Goal: Feedback & Contribution: Leave review/rating

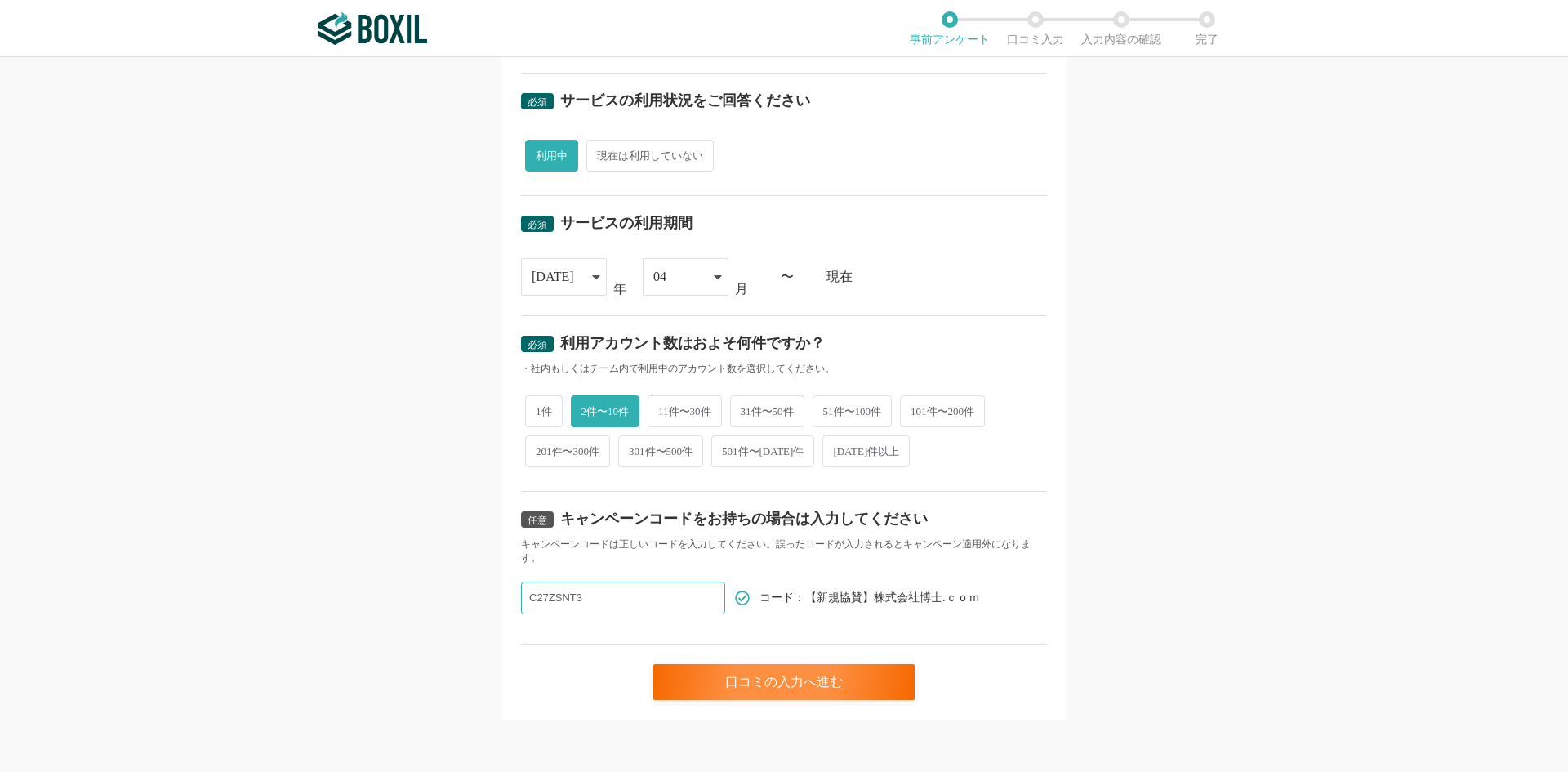
click at [490, 602] on div "必須 口コミを投稿するサービスを選択してください メディア博士 メディア博士 よく投稿されているサービス Sansan,KING OF TIME,Salesf…" at bounding box center [784, 415] width 1568 height 715
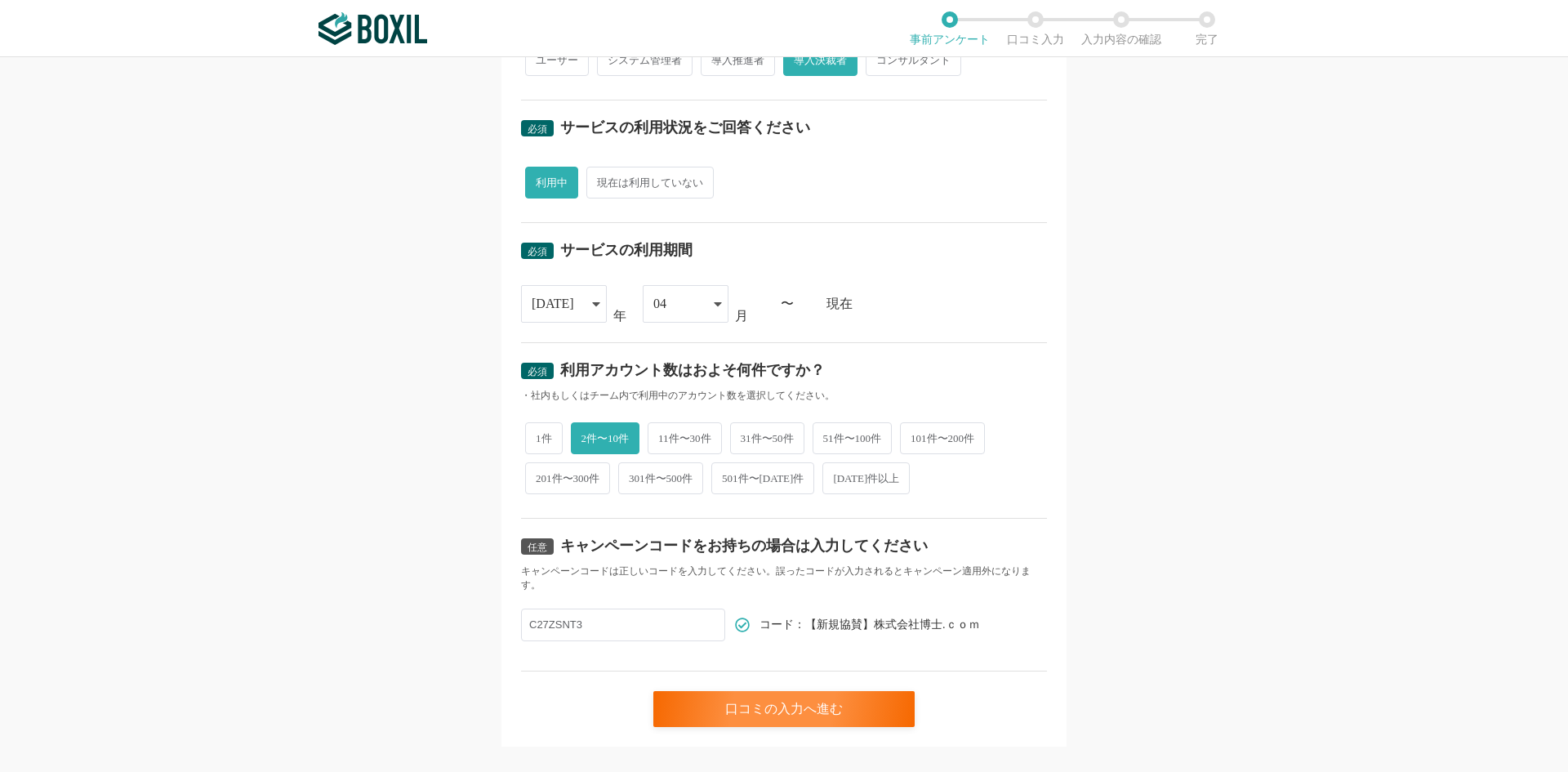
scroll to position [530, 0]
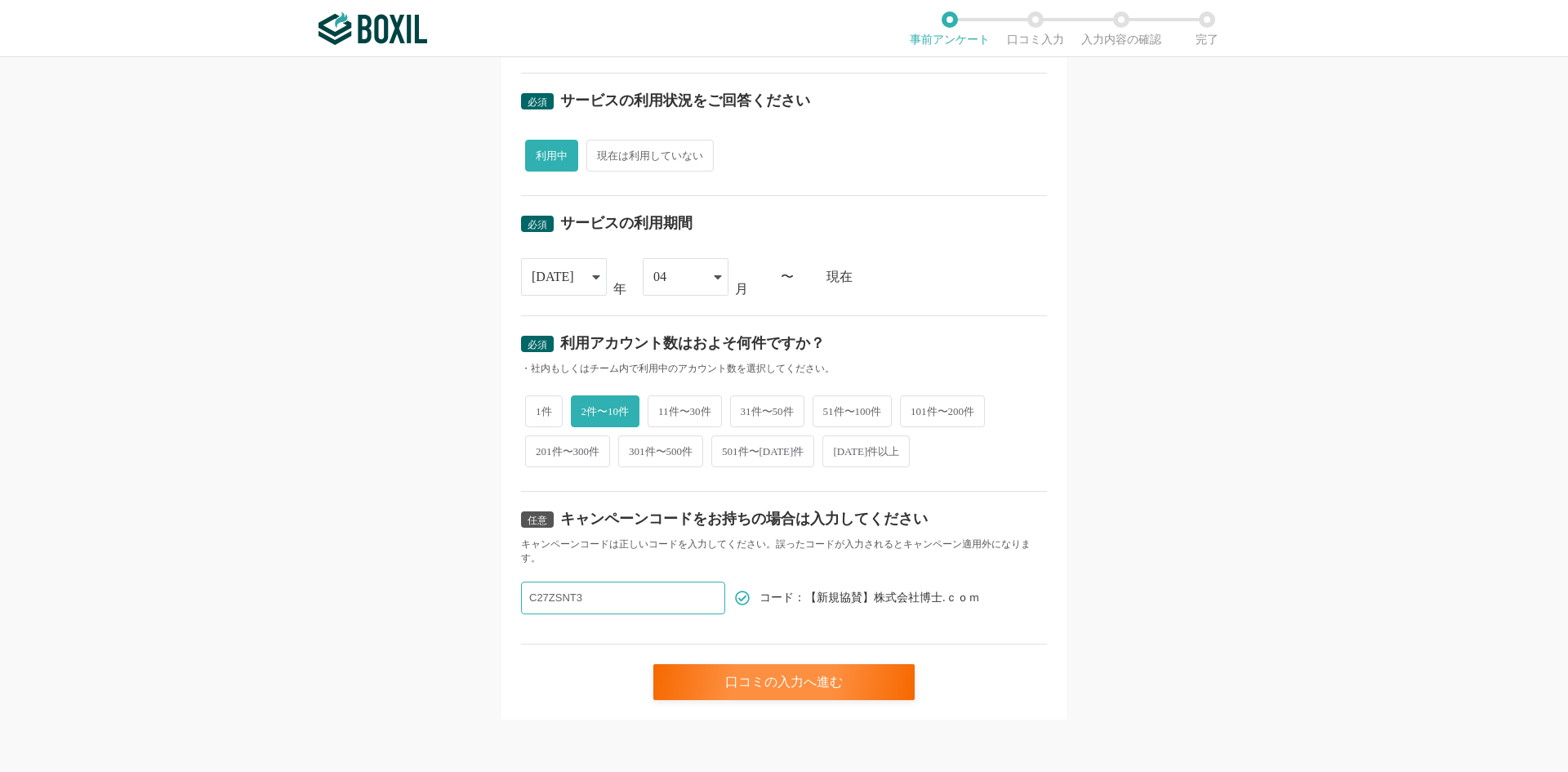
drag, startPoint x: 581, startPoint y: 594, endPoint x: 521, endPoint y: 604, distance: 60.8
click at [523, 604] on input "C27ZSNT3" at bounding box center [623, 598] width 204 height 33
click at [396, 582] on div "必須 口コミを投稿するサービスを選択してください メディア博士 メディア博士 よく投稿されているサービス Sansan,KING OF TIME,Salesf…" at bounding box center [784, 415] width 1568 height 715
click at [581, 588] on input "text" at bounding box center [623, 598] width 204 height 33
drag, startPoint x: 632, startPoint y: 603, endPoint x: 285, endPoint y: 546, distance: 351.7
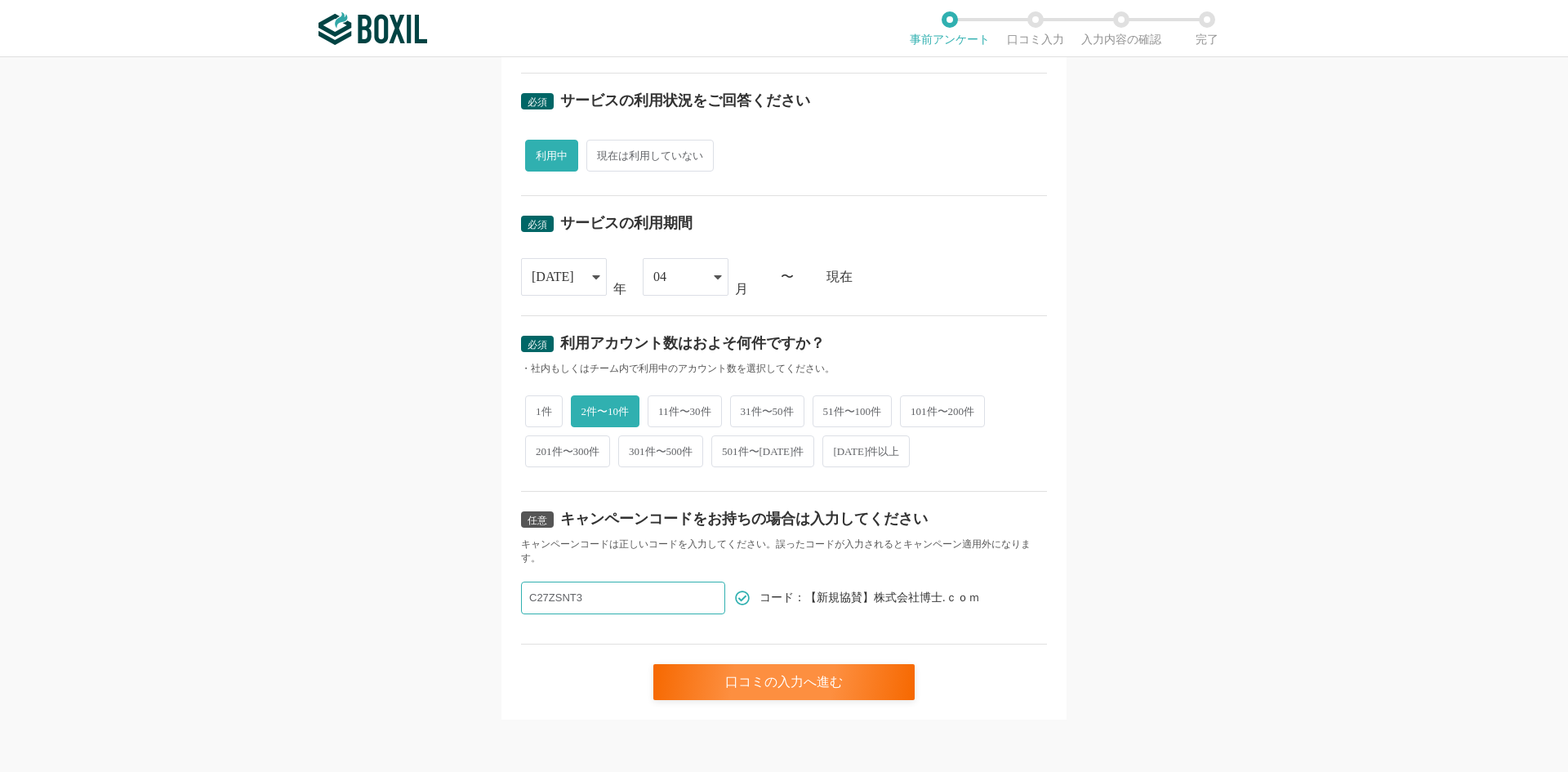
click at [285, 546] on div "必須 口コミを投稿するサービスを選択してください メディア博士 メディア博士 よく投稿されているサービス Sansan,KING OF TIME,Salesf…" at bounding box center [784, 415] width 1568 height 715
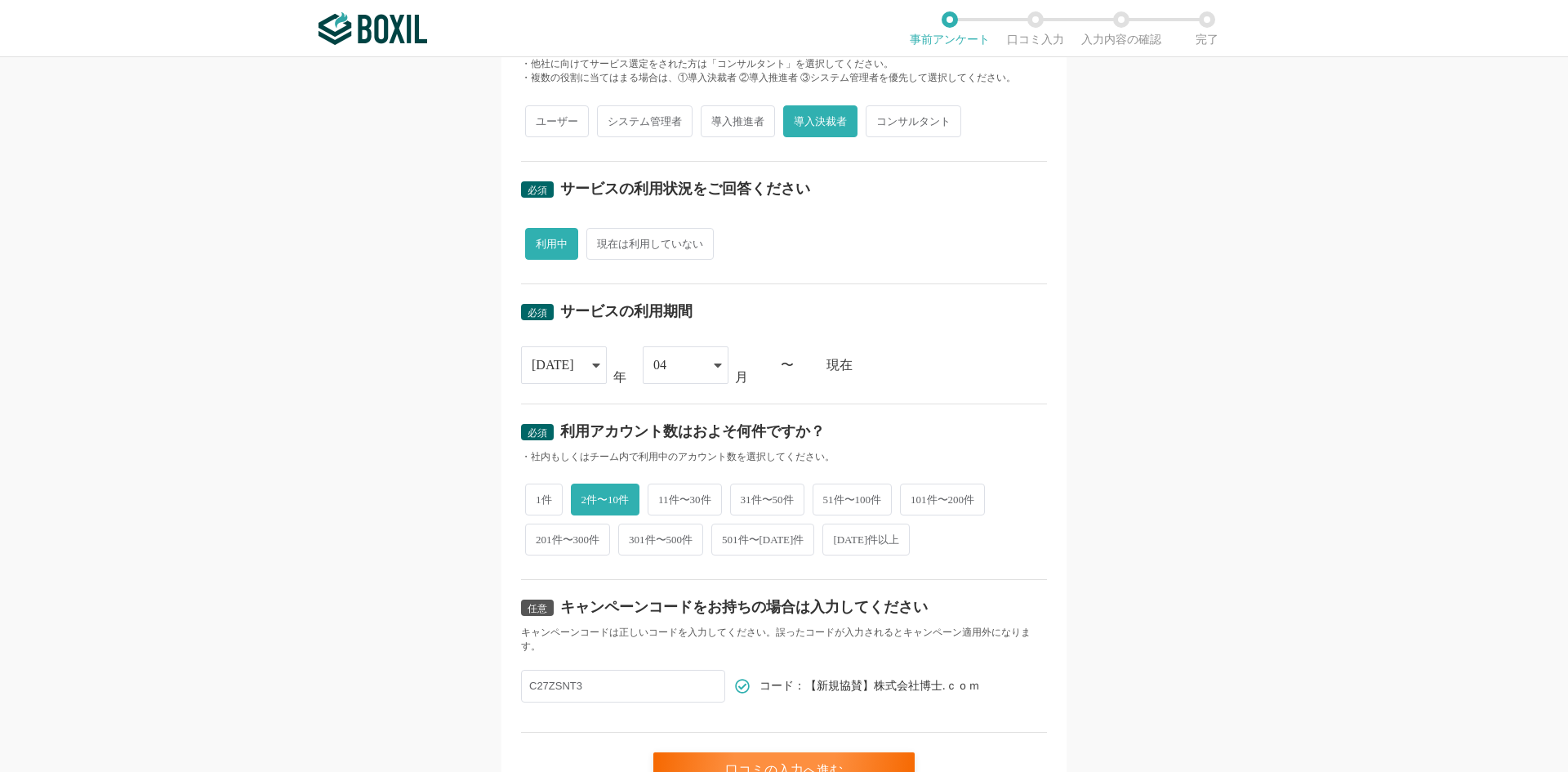
scroll to position [530, 0]
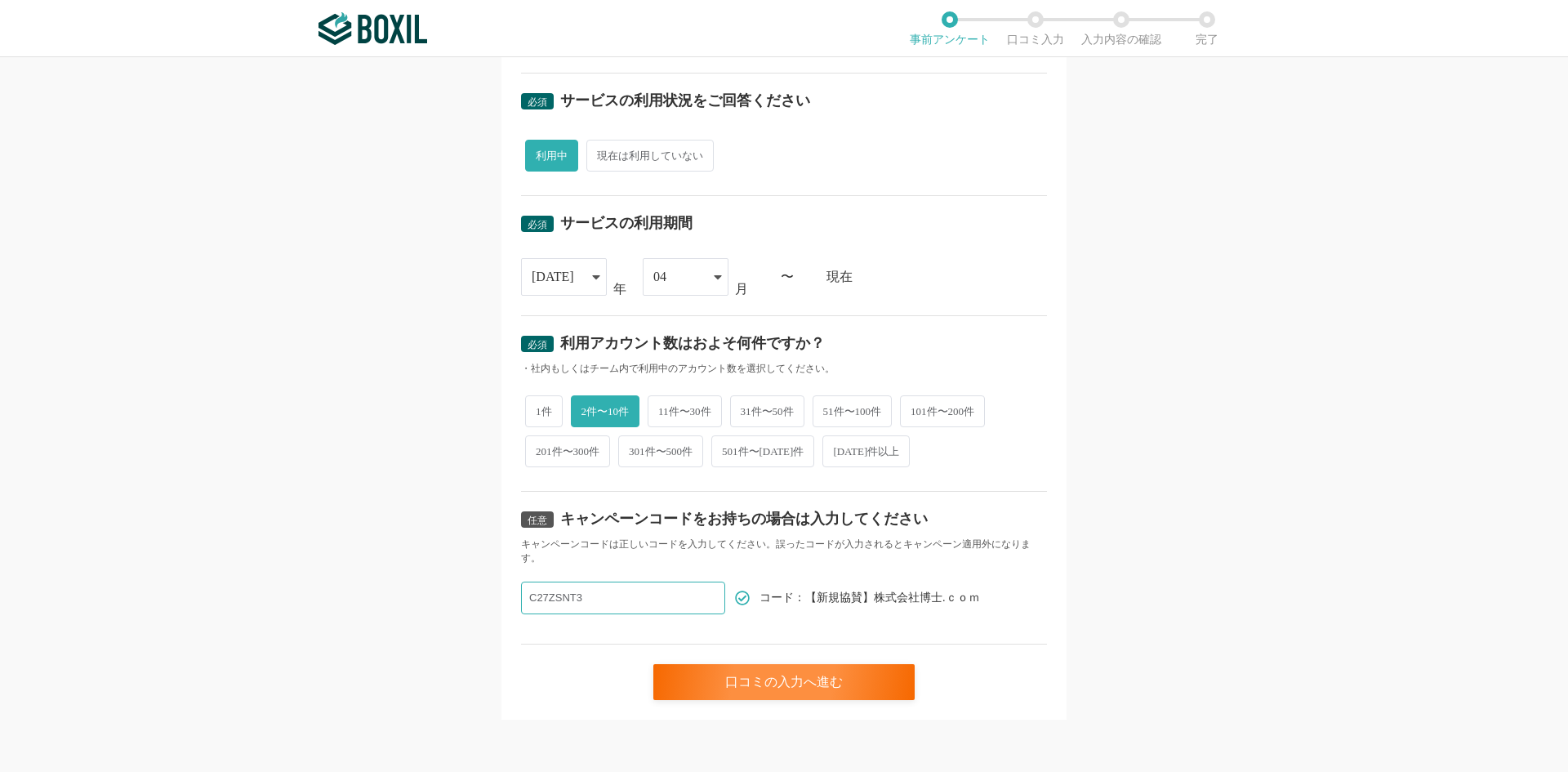
drag, startPoint x: 650, startPoint y: 599, endPoint x: 475, endPoint y: 605, distance: 175.1
click at [475, 605] on div "必須 口コミを投稿するサービスを選択してください メディア博士 メディア博士 よく投稿されているサービス Sansan,KING OF TIME,Salesf…" at bounding box center [784, 415] width 1568 height 715
click at [406, 604] on div "必須 口コミを投稿するサービスを選択してください メディア博士 メディア博士 よく投稿されているサービス Sansan,KING OF TIME,Salesf…" at bounding box center [784, 415] width 1568 height 715
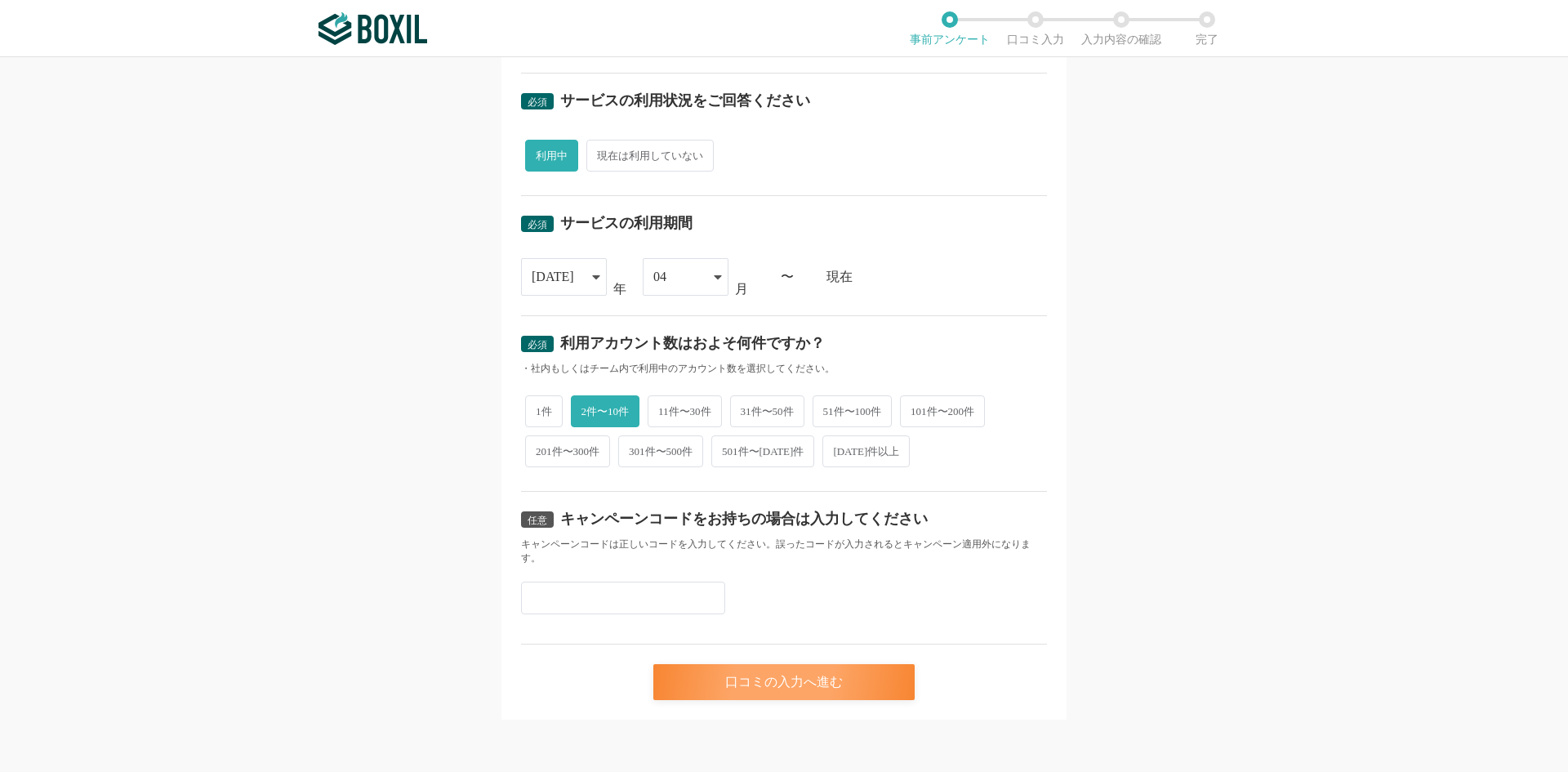
click at [693, 678] on div "口コミの入力へ進む" at bounding box center [783, 682] width 261 height 36
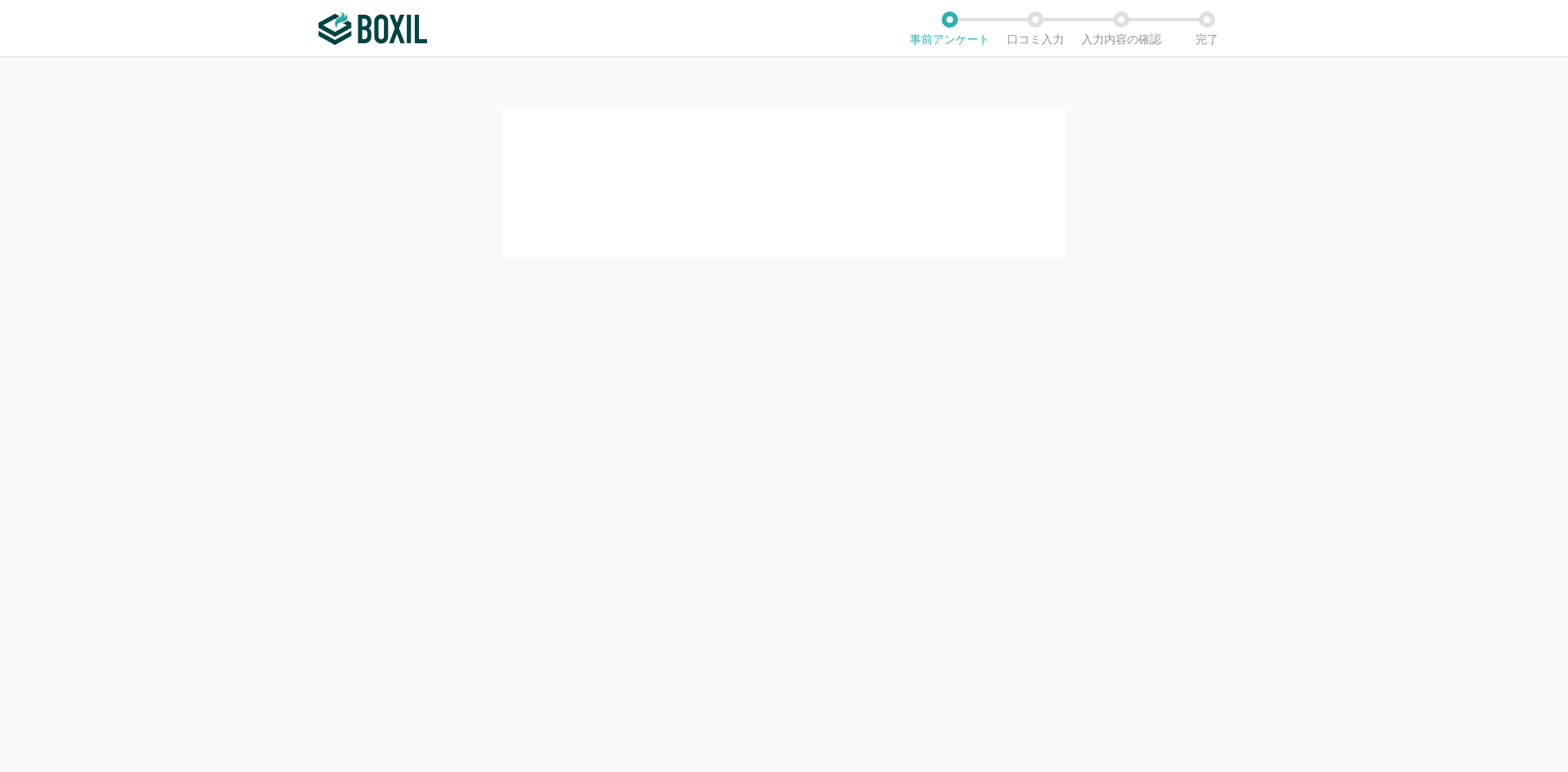
scroll to position [0, 0]
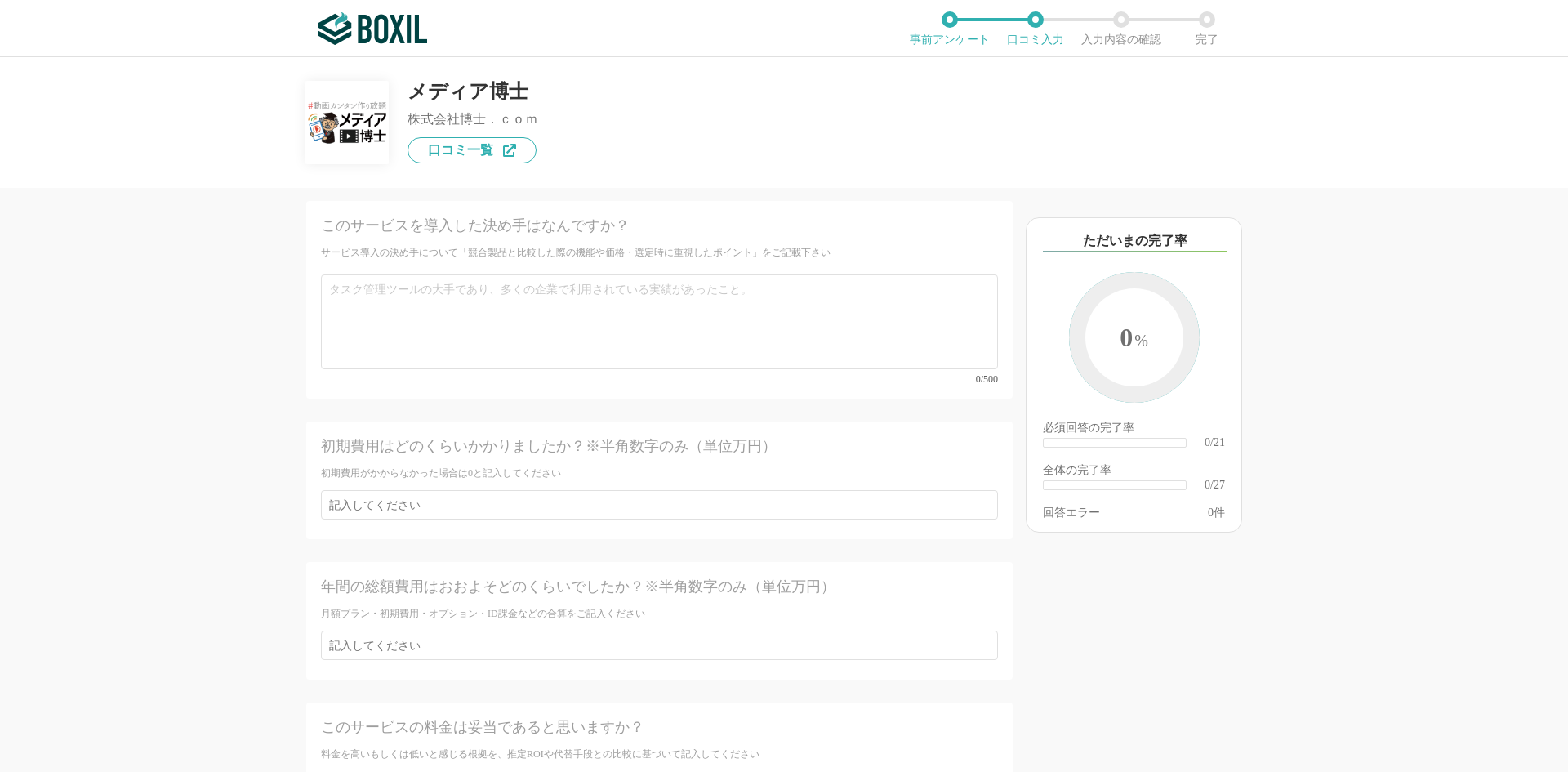
scroll to position [4257, 0]
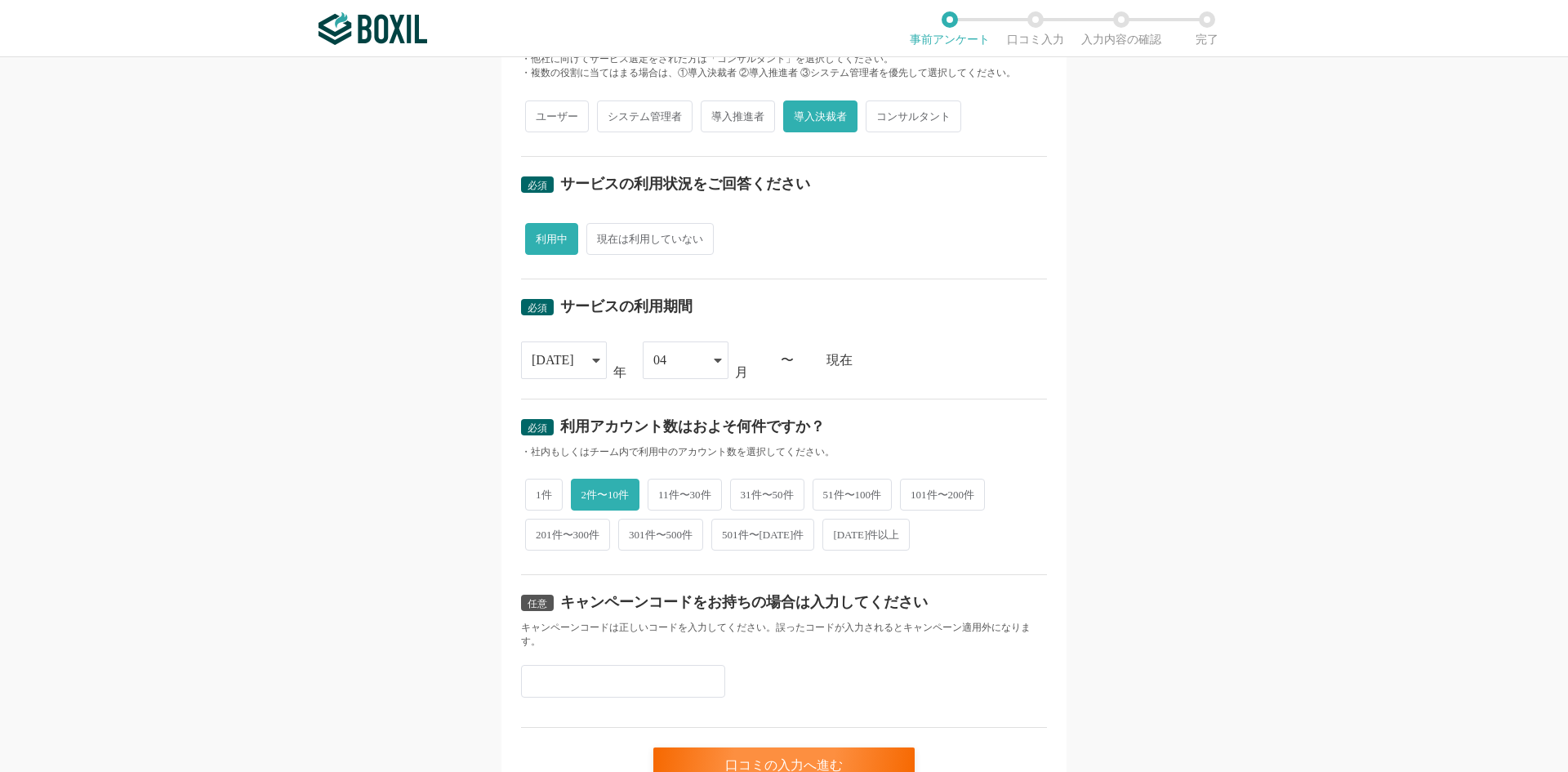
scroll to position [530, 0]
